Goal: Task Accomplishment & Management: Manage account settings

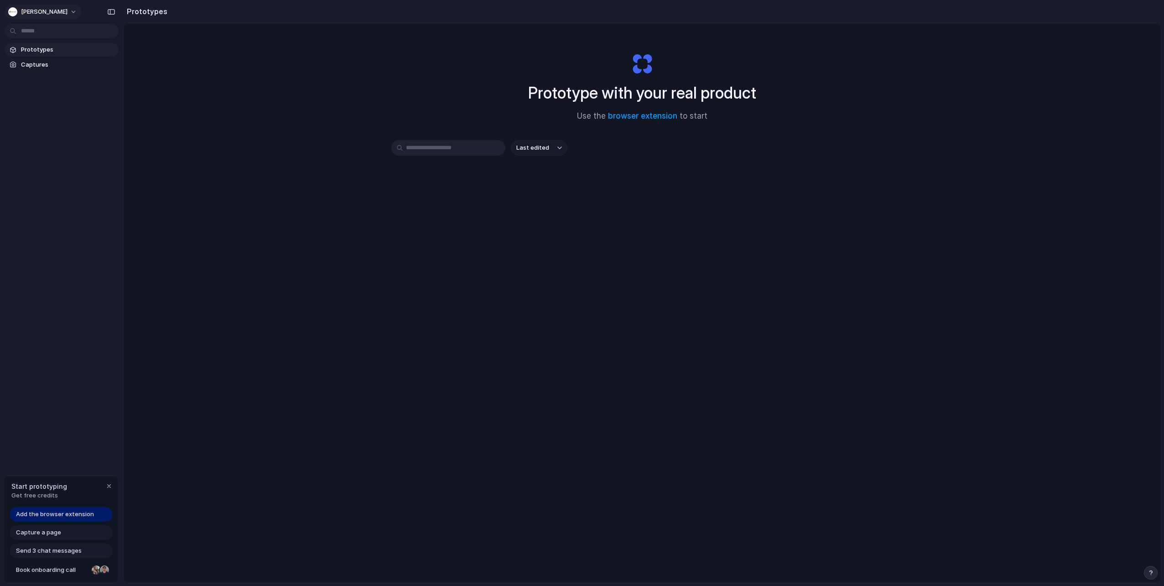
click at [79, 8] on button "[PERSON_NAME]" at bounding box center [43, 12] width 77 height 15
click at [47, 48] on span "Invite members" at bounding box center [43, 46] width 44 height 9
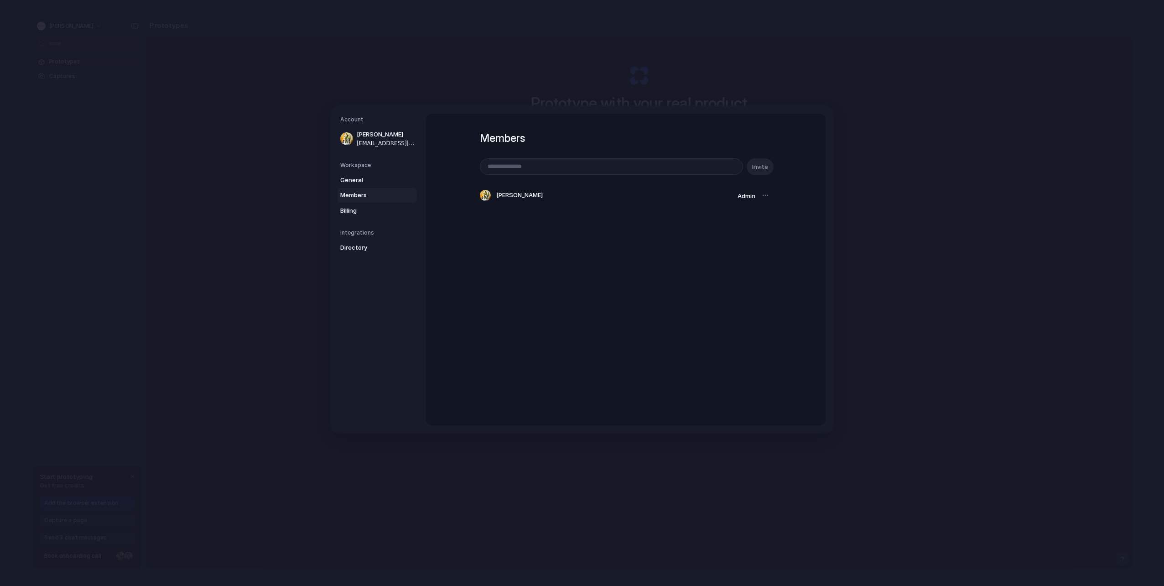
click at [507, 166] on input "email" at bounding box center [611, 167] width 262 height 16
click at [387, 297] on nav "Account [PERSON_NAME] [EMAIL_ADDRESS][DOMAIN_NAME] Workspace General Members Bi…" at bounding box center [378, 269] width 95 height 326
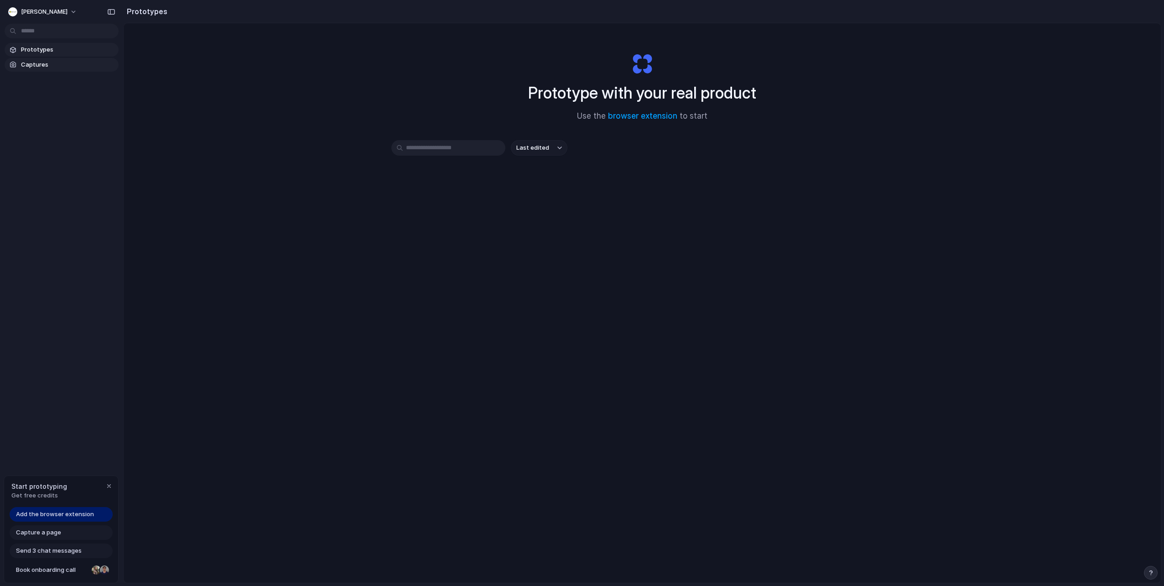
click at [32, 64] on span "Captures" at bounding box center [68, 64] width 94 height 9
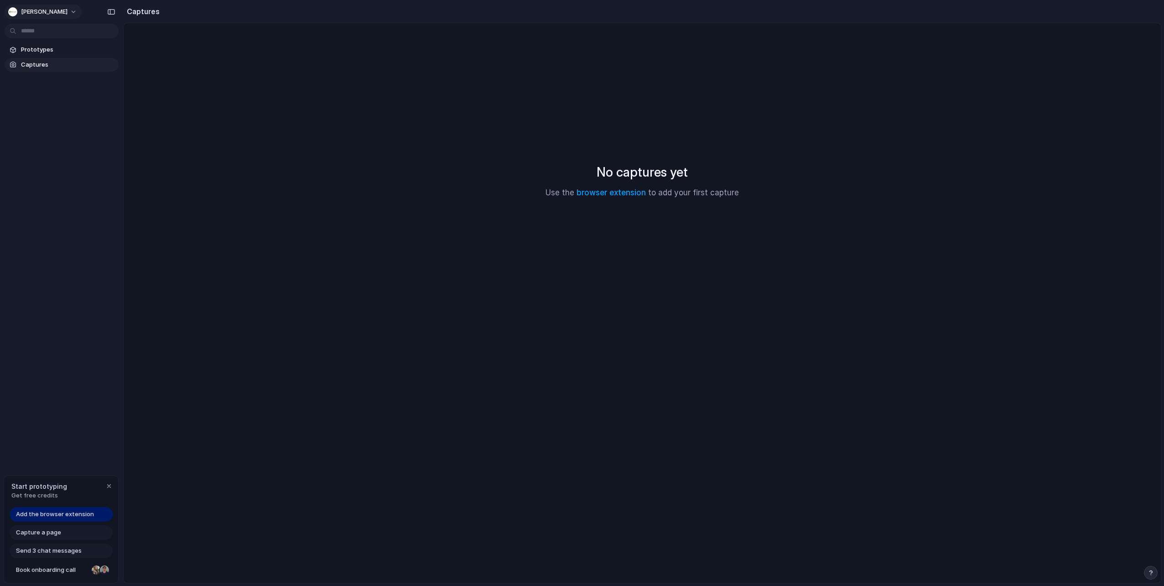
click at [53, 9] on span "[PERSON_NAME]" at bounding box center [44, 11] width 47 height 9
click at [80, 184] on div "Settings Invite members Change theme Sign out" at bounding box center [582, 293] width 1164 height 586
click at [151, 14] on h2 "Captures" at bounding box center [141, 11] width 37 height 11
click at [115, 10] on div "button" at bounding box center [111, 12] width 8 height 6
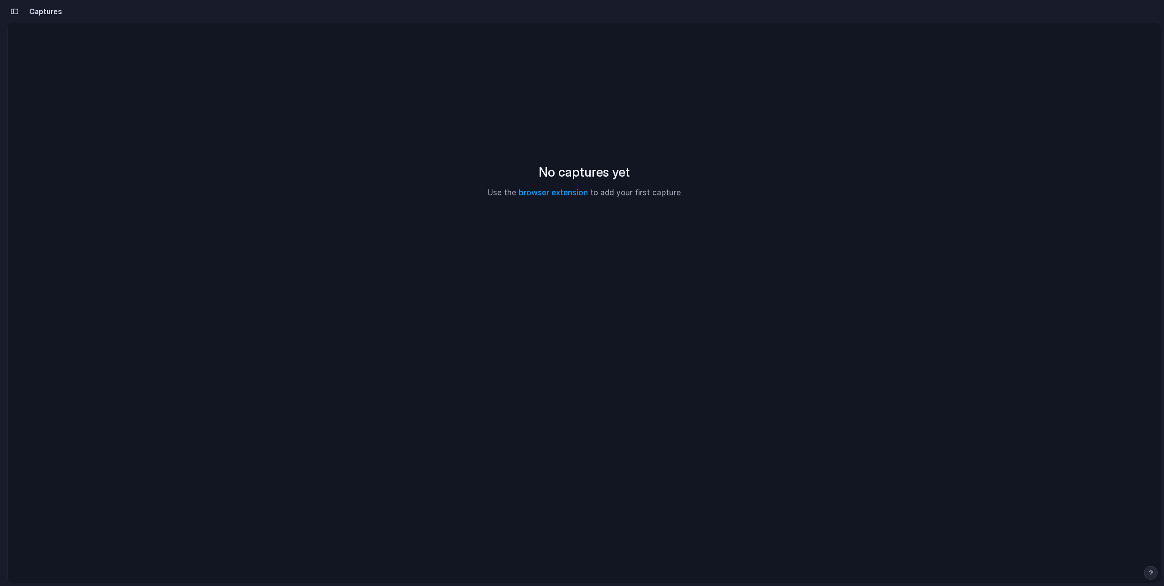
click at [18, 12] on div "button" at bounding box center [14, 11] width 8 height 6
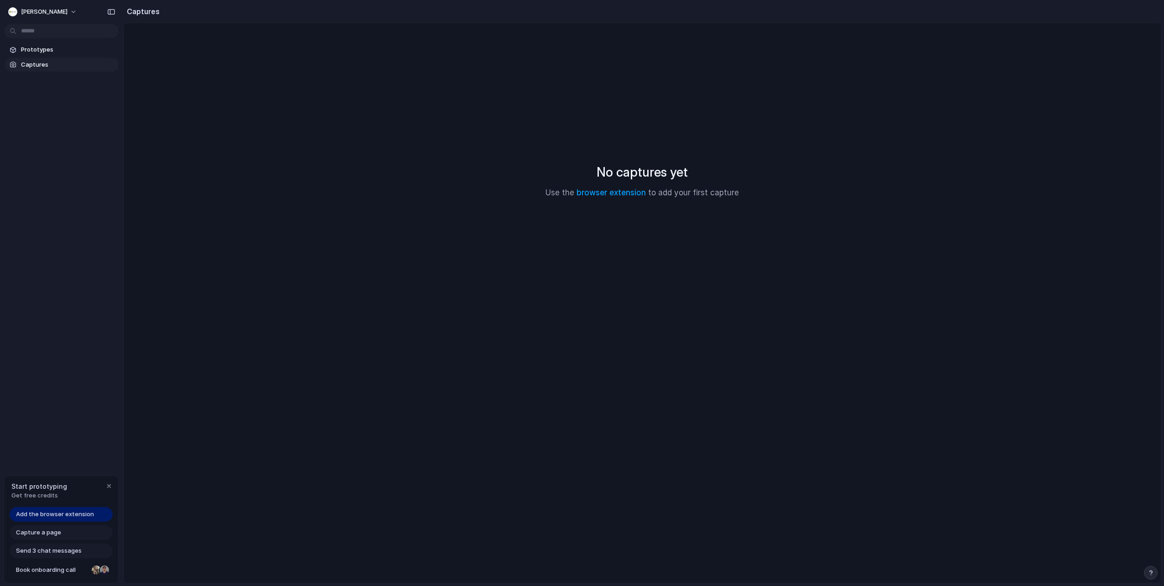
click at [37, 63] on span "Captures" at bounding box center [68, 64] width 94 height 9
click at [64, 8] on span "[PERSON_NAME]" at bounding box center [44, 11] width 47 height 9
click at [30, 75] on span "Sign out" at bounding box center [33, 76] width 24 height 9
click at [27, 10] on button "button" at bounding box center [20, 12] width 31 height 15
click at [28, 31] on span "Settings" at bounding box center [33, 32] width 25 height 9
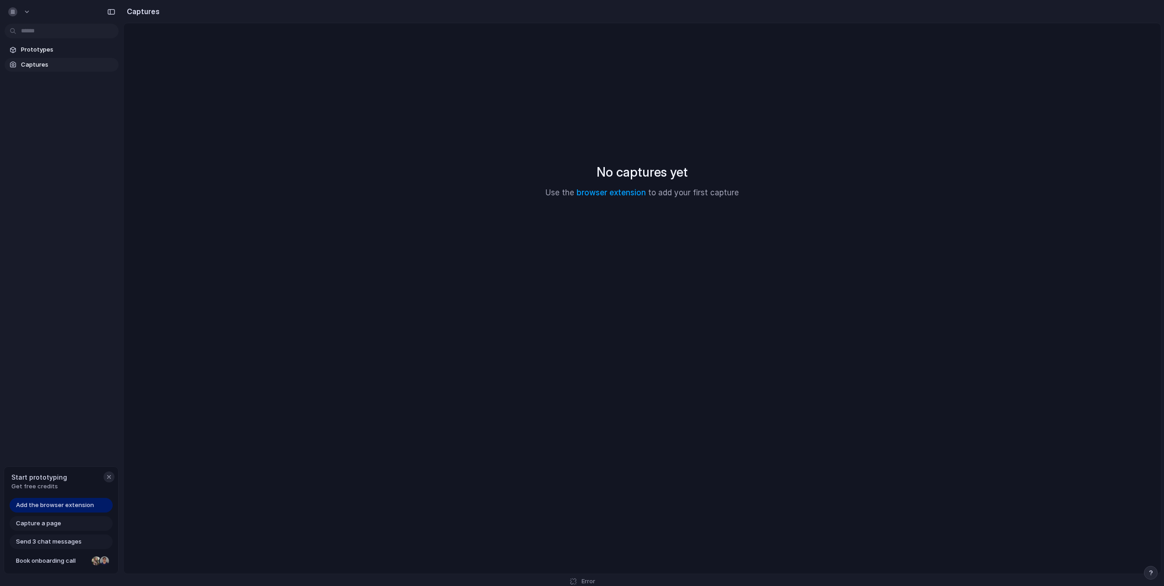
click at [111, 477] on div "button" at bounding box center [108, 476] width 7 height 7
drag, startPoint x: 39, startPoint y: 91, endPoint x: 55, endPoint y: 105, distance: 21.0
